Goal: Task Accomplishment & Management: Use online tool/utility

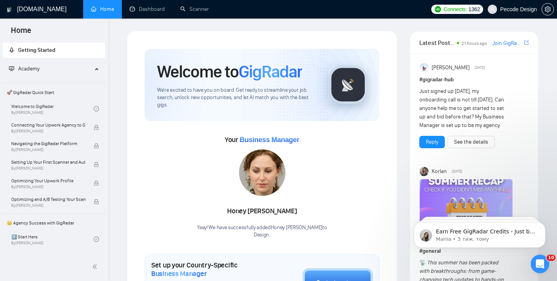
click at [513, 9] on span "Pecode Design" at bounding box center [518, 9] width 37 height 0
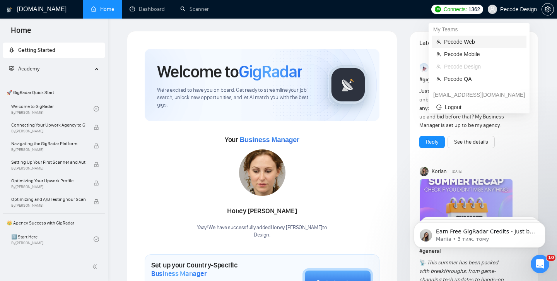
click at [475, 45] on span "Pecode Web" at bounding box center [483, 42] width 78 height 9
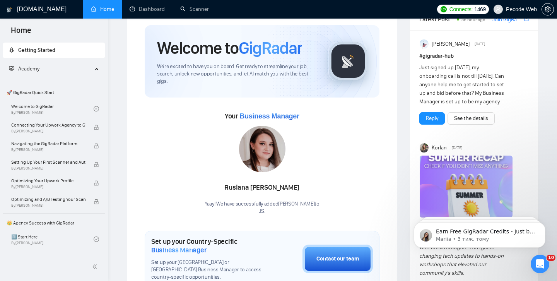
scroll to position [36, 0]
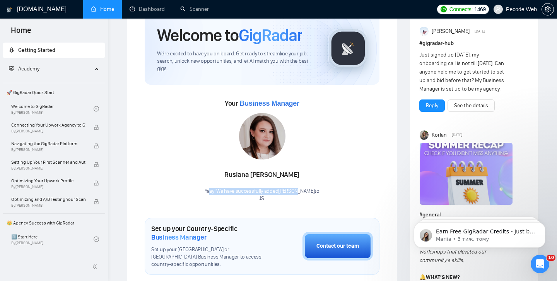
drag, startPoint x: 204, startPoint y: 188, endPoint x: 291, endPoint y: 189, distance: 87.0
click at [291, 189] on div "Yaay! We have successfully added [PERSON_NAME] to JS ." at bounding box center [262, 195] width 115 height 15
click at [259, 200] on p "JS ." at bounding box center [262, 198] width 115 height 7
click at [505, 15] on span "Pecode Web" at bounding box center [515, 9] width 53 height 25
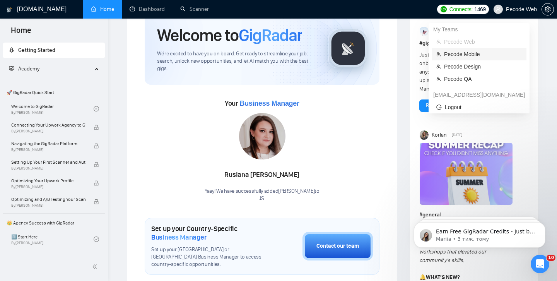
click at [468, 51] on span "Pecode Mobile" at bounding box center [483, 54] width 78 height 9
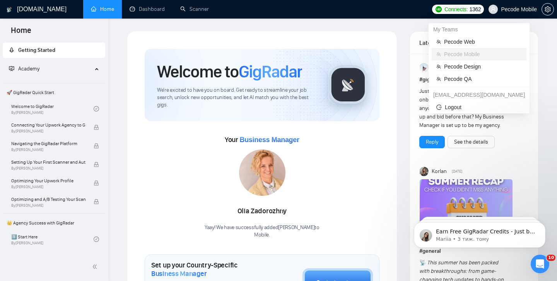
click at [510, 9] on span "Pecode Mobile" at bounding box center [519, 9] width 36 height 0
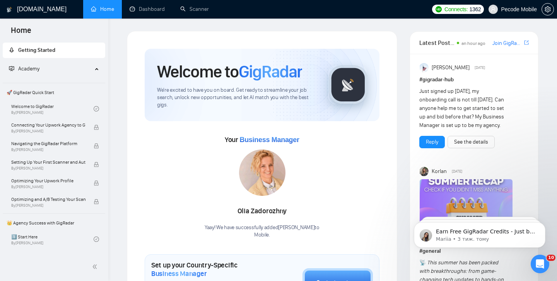
click at [527, 15] on span "Pecode Mobile" at bounding box center [513, 9] width 58 height 25
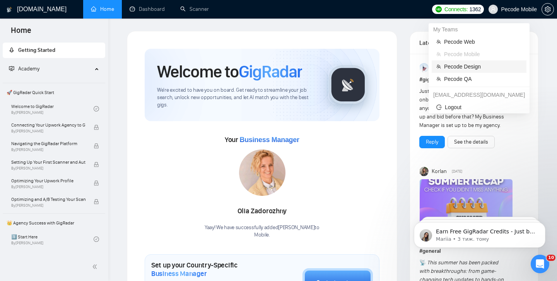
click at [479, 65] on span "Pecode Design" at bounding box center [483, 66] width 78 height 9
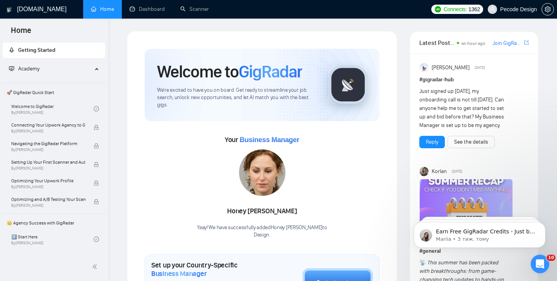
click at [510, 6] on span "Pecode Design" at bounding box center [512, 9] width 58 height 25
click at [501, 9] on span "Pecode Design" at bounding box center [518, 9] width 37 height 0
click at [516, 9] on span "Pecode Design" at bounding box center [518, 9] width 37 height 0
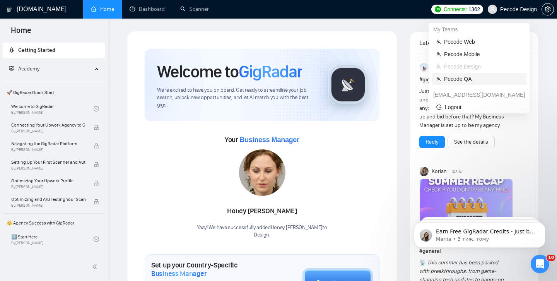
click at [466, 75] on span "Pecode QA" at bounding box center [483, 79] width 78 height 9
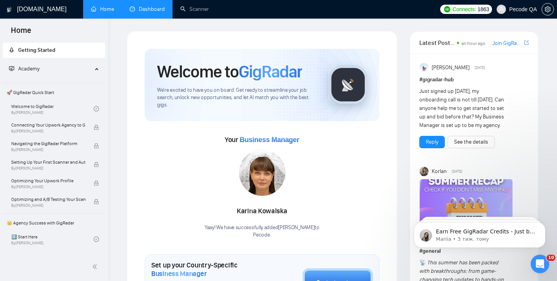
click at [151, 12] on link "Dashboard" at bounding box center [147, 9] width 35 height 7
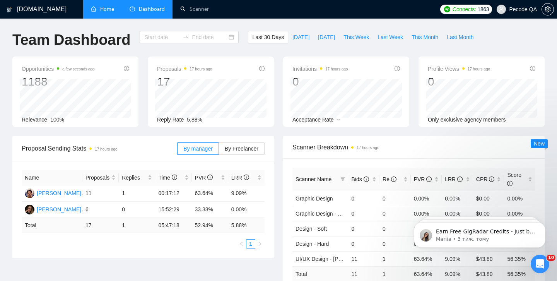
type input "[DATE]"
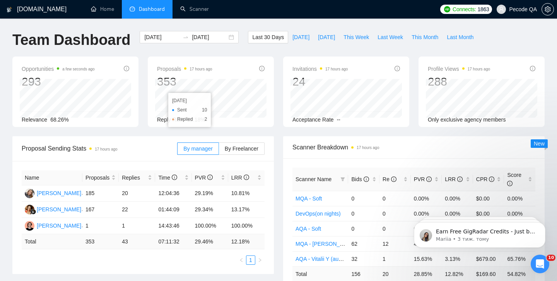
click at [215, 54] on div "[DATE] [DATE]" at bounding box center [189, 44] width 108 height 26
click at [234, 152] on label "By Freelancer" at bounding box center [242, 148] width 46 height 12
click at [219, 150] on input "By Freelancer" at bounding box center [219, 150] width 0 height 0
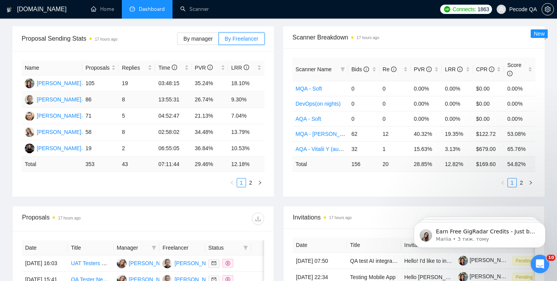
scroll to position [26, 0]
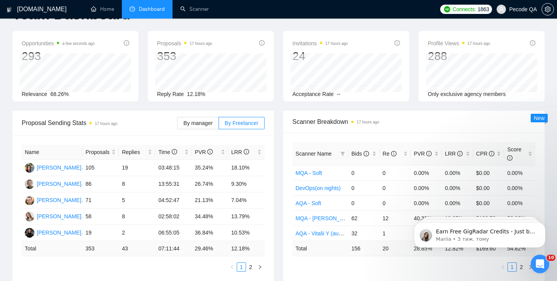
click at [528, 9] on span "Pecode QA" at bounding box center [523, 9] width 28 height 0
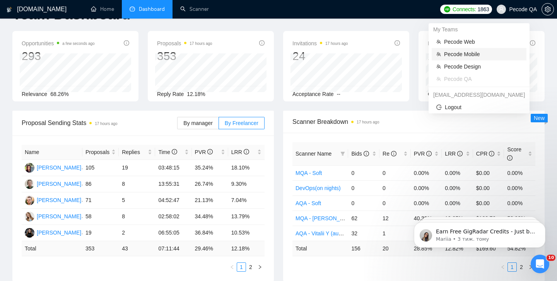
click at [478, 54] on span "Pecode Mobile" at bounding box center [483, 54] width 78 height 9
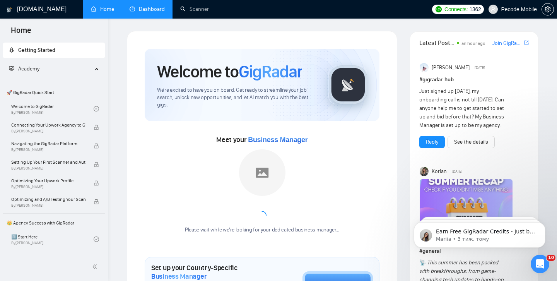
click at [151, 9] on link "Dashboard" at bounding box center [147, 9] width 35 height 7
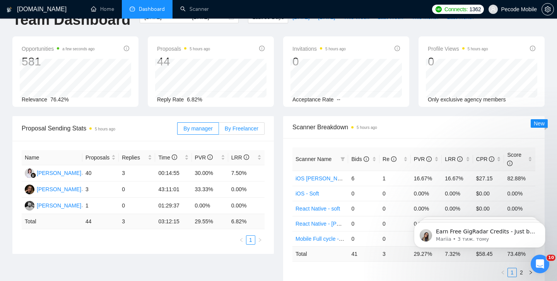
scroll to position [18, 0]
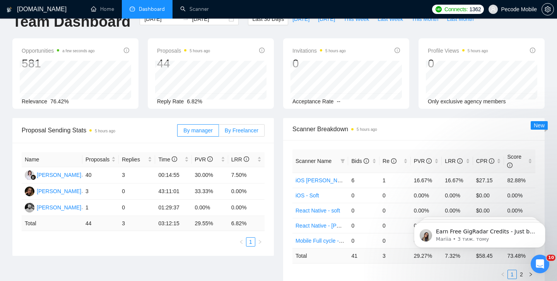
click at [261, 124] on label "By Freelancer" at bounding box center [242, 130] width 46 height 12
click at [219, 132] on input "By Freelancer" at bounding box center [219, 132] width 0 height 0
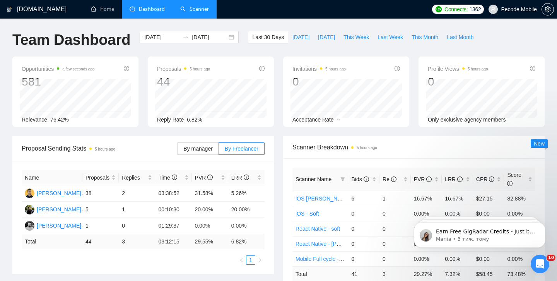
click at [187, 6] on link "Scanner" at bounding box center [194, 9] width 29 height 7
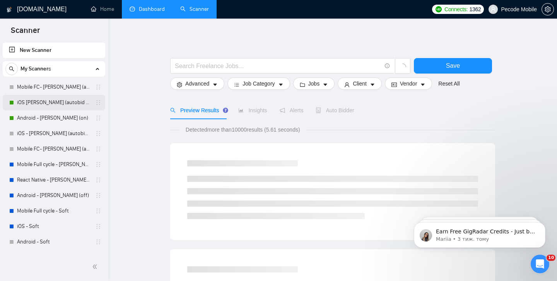
click at [43, 101] on link "iOS [PERSON_NAME] (autobid on) part time" at bounding box center [53, 102] width 73 height 15
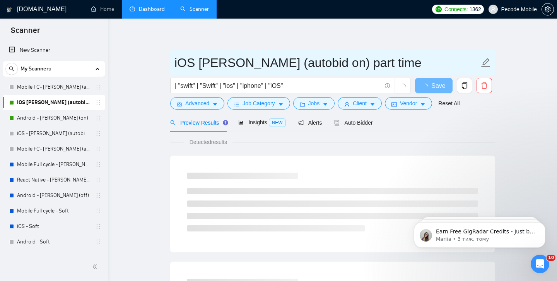
click at [181, 66] on input "iOS [PERSON_NAME] (autobid on) part time" at bounding box center [326, 62] width 305 height 19
click at [234, 61] on input "iOS [PERSON_NAME] (autobid on) part time" at bounding box center [326, 62] width 305 height 19
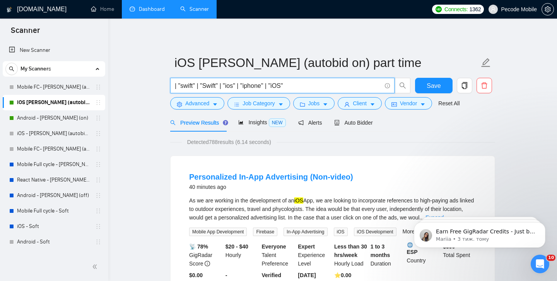
click at [222, 84] on input "| "swift" | "Swift" | "ios" | "iphone" | "iOS"" at bounding box center [278, 86] width 207 height 10
click at [265, 103] on span "Job Category" at bounding box center [258, 103] width 32 height 9
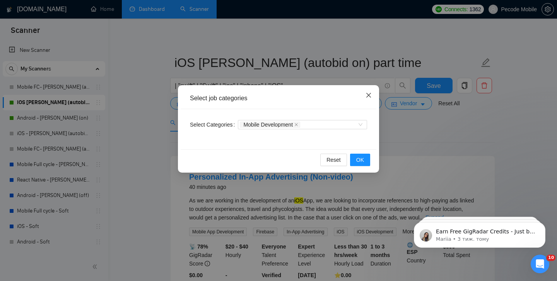
click at [369, 92] on span "Close" at bounding box center [368, 95] width 21 height 21
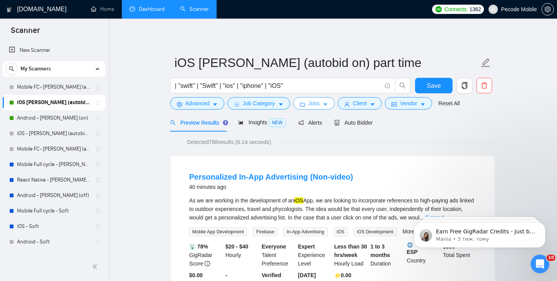
click at [320, 102] on span "Jobs" at bounding box center [314, 103] width 12 height 9
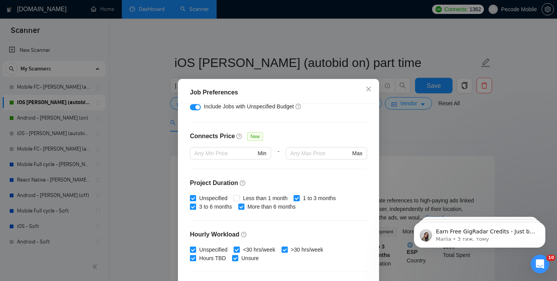
scroll to position [239, 0]
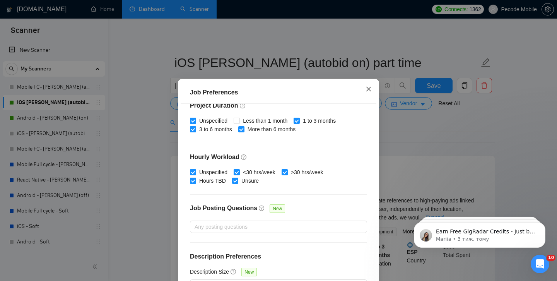
click at [368, 87] on icon "close" at bounding box center [368, 89] width 6 height 6
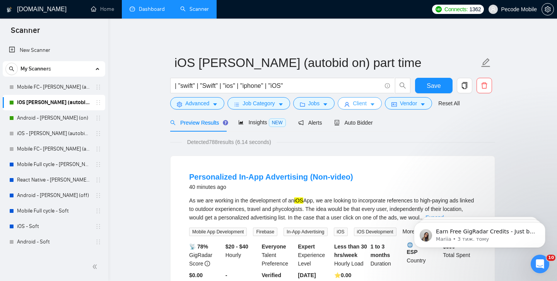
click at [375, 101] on span "caret-down" at bounding box center [372, 104] width 5 height 6
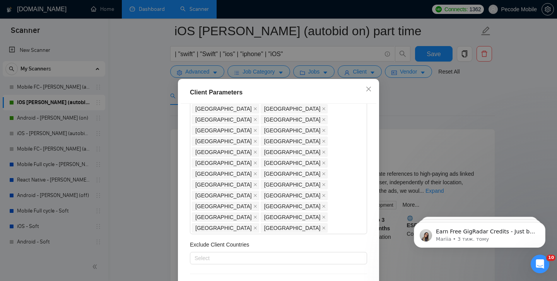
scroll to position [42, 0]
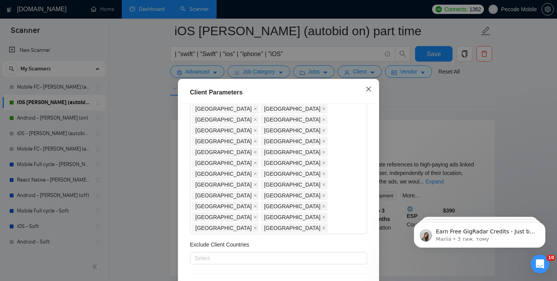
click at [367, 91] on icon "close" at bounding box center [368, 89] width 6 height 6
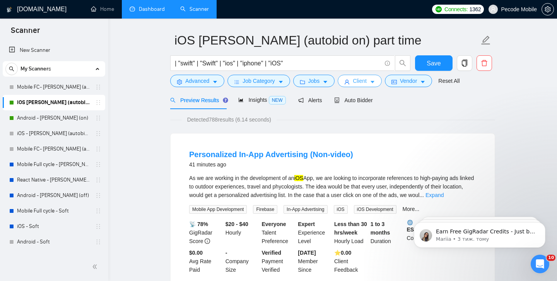
scroll to position [0, 0]
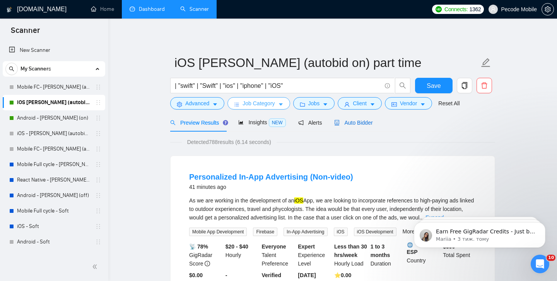
click at [355, 120] on span "Auto Bidder" at bounding box center [353, 122] width 38 height 6
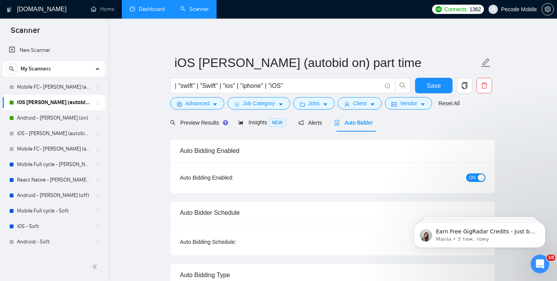
checkbox input "true"
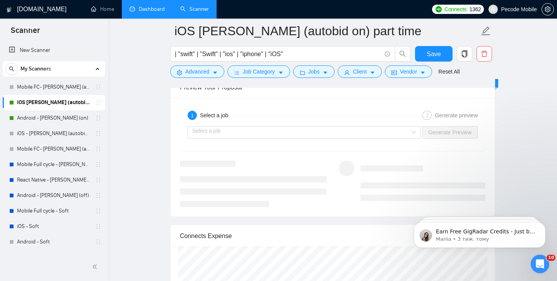
scroll to position [1505, 0]
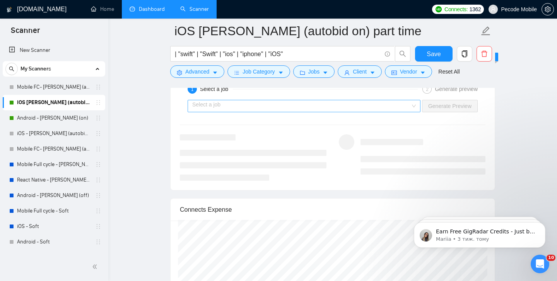
click at [259, 107] on input "search" at bounding box center [301, 106] width 218 height 12
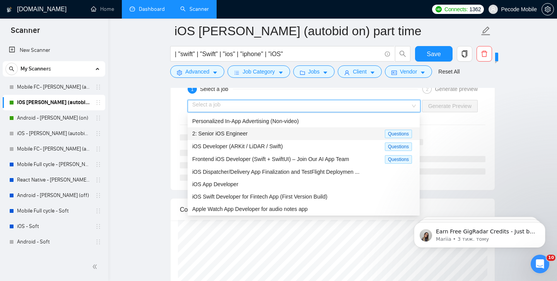
click at [220, 128] on div "2: Senior iOS Engineer Questions" at bounding box center [304, 133] width 232 height 13
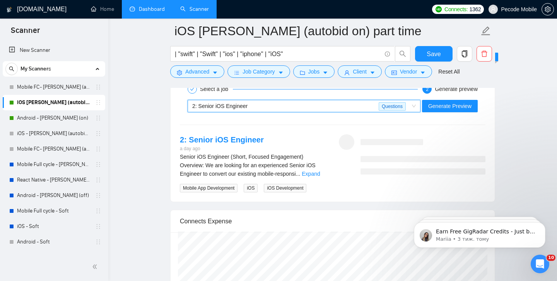
click at [224, 119] on div "Select a job 2 Generate preview ~021962490751326265576 2: Senior iOS Engineer Q…" at bounding box center [333, 137] width 324 height 130
click at [227, 105] on span "2: Senior iOS Engineer" at bounding box center [219, 106] width 55 height 6
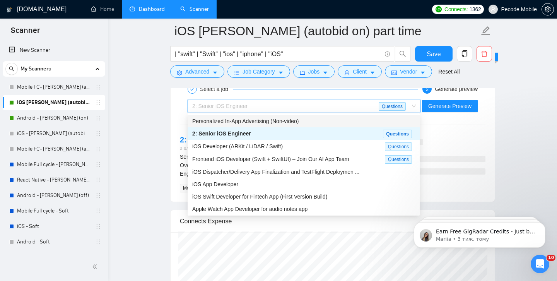
click at [226, 121] on span "Personalized In-App Advertising (Non-video)" at bounding box center [245, 121] width 106 height 6
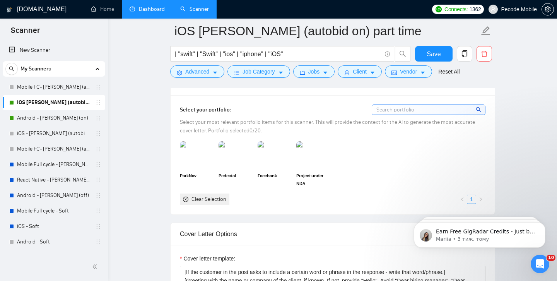
scroll to position [681, 0]
click at [508, 15] on span "Pecode Mobile" at bounding box center [513, 9] width 58 height 25
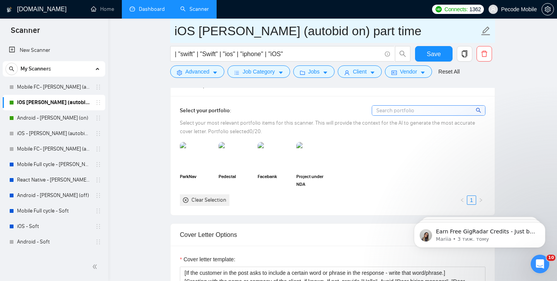
click at [336, 34] on input "iOS [PERSON_NAME] (autobid on) part time" at bounding box center [326, 30] width 305 height 19
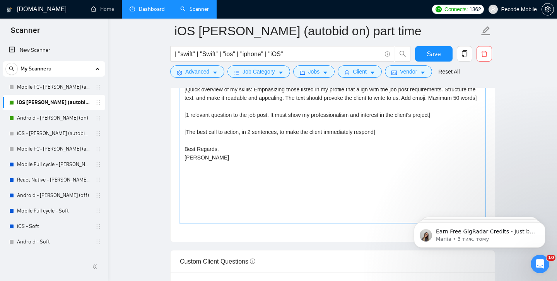
click at [232, 129] on textarea "[If the customer in the post asks to include a certain word or phrase in the re…" at bounding box center [333, 136] width 306 height 174
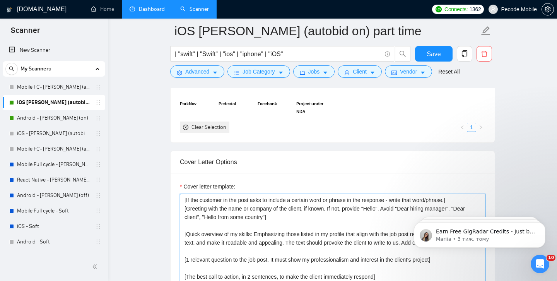
scroll to position [790, 0]
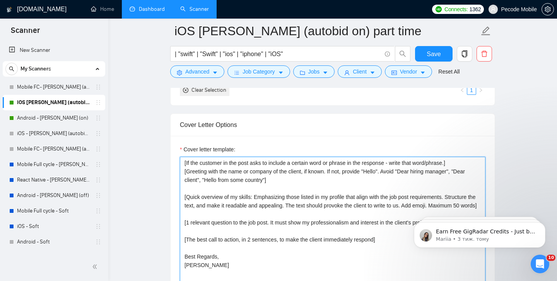
drag, startPoint x: 187, startPoint y: 164, endPoint x: 223, endPoint y: 261, distance: 103.2
click at [223, 261] on textarea "[If the customer in the post asks to include a certain word or phrase in the re…" at bounding box center [333, 244] width 306 height 174
click at [227, 217] on textarea "[If the customer in the post asks to include a certain word or phrase in the re…" at bounding box center [333, 244] width 306 height 174
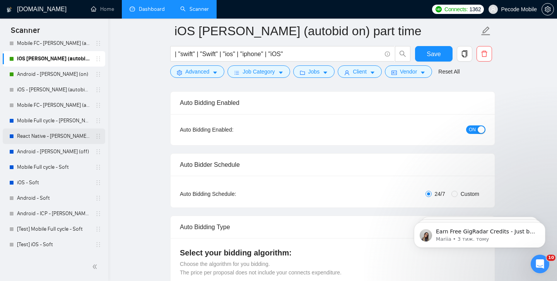
scroll to position [90, 0]
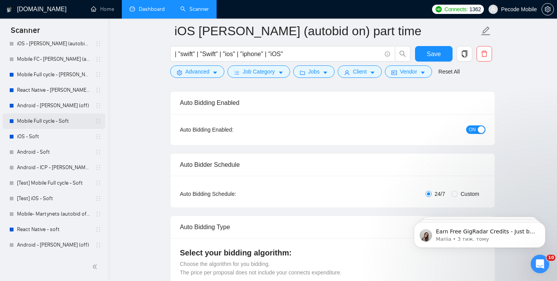
click at [50, 122] on link "Mobile Full cycle - Soft" at bounding box center [53, 120] width 73 height 15
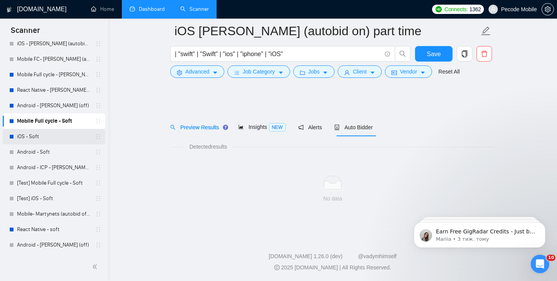
click at [49, 133] on link "iOS - Soft" at bounding box center [53, 136] width 73 height 15
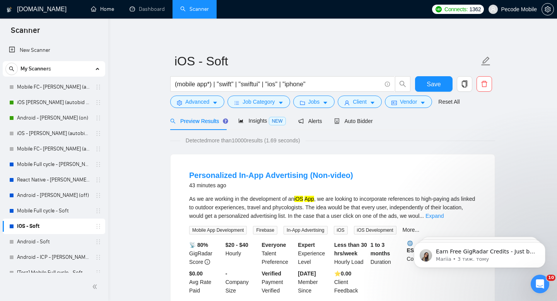
click at [104, 7] on link "Home" at bounding box center [102, 9] width 23 height 7
